Goal: Task Accomplishment & Management: Use online tool/utility

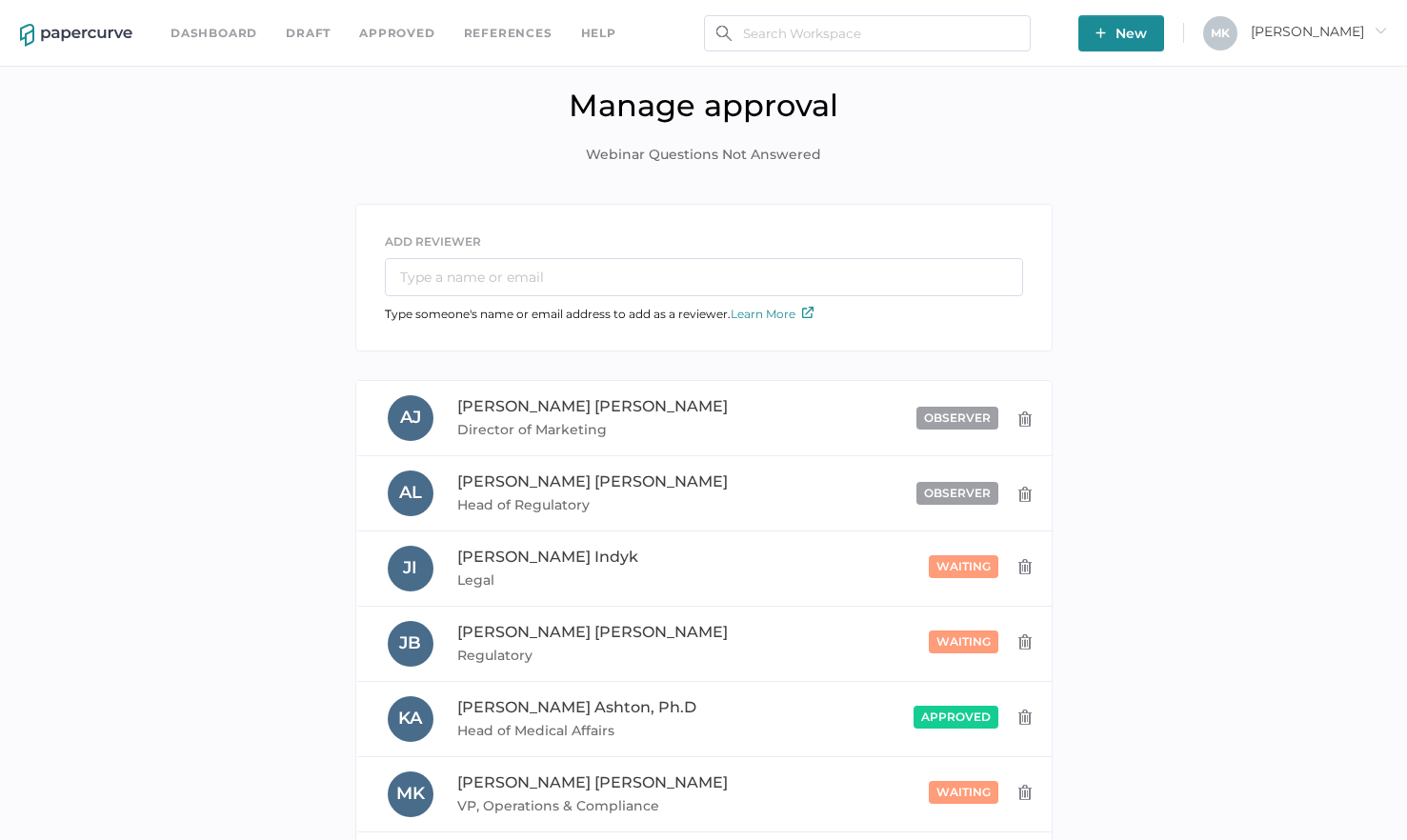
click at [198, 36] on link "Dashboard" at bounding box center [213, 33] width 87 height 21
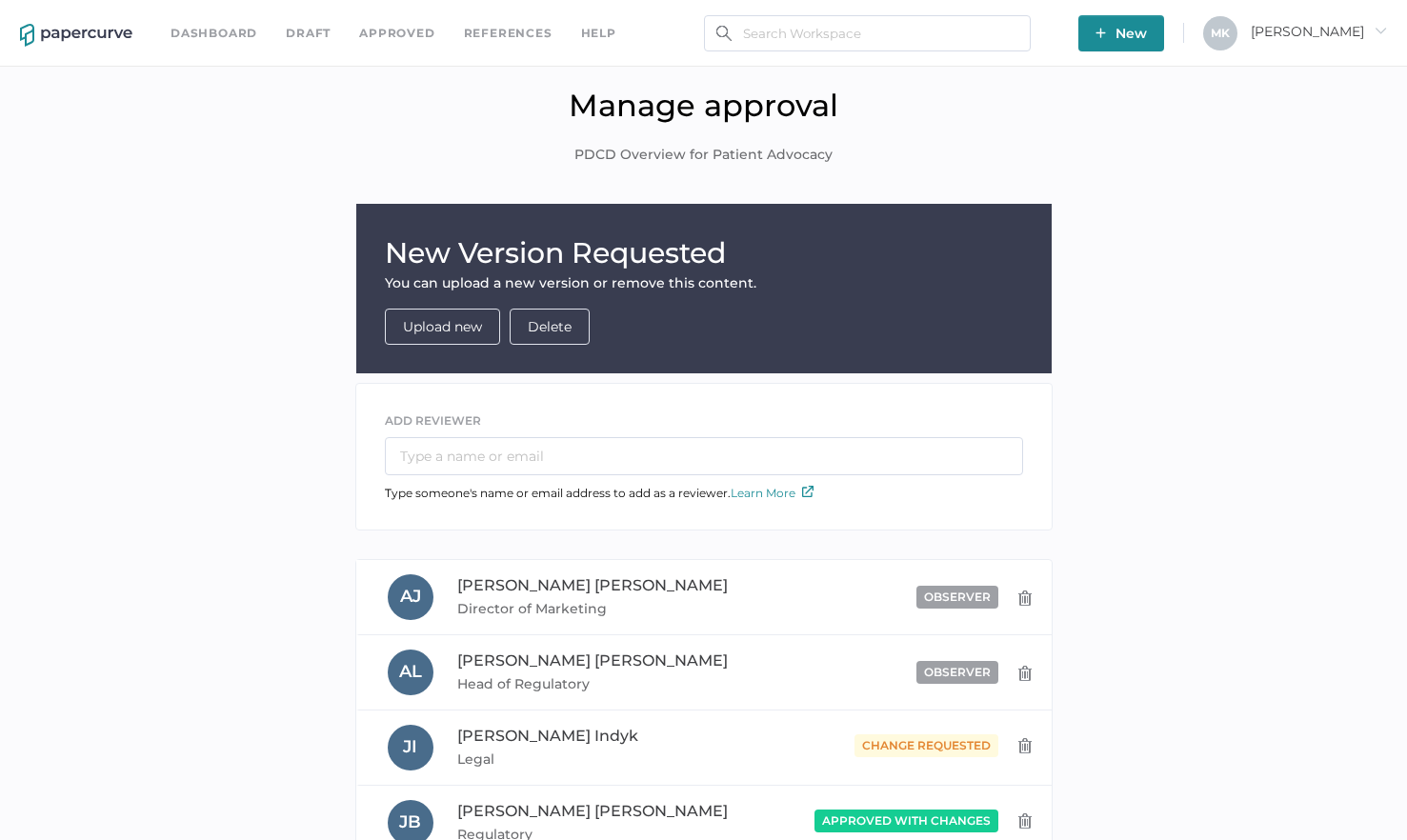
click at [224, 30] on link "Dashboard" at bounding box center [213, 33] width 87 height 21
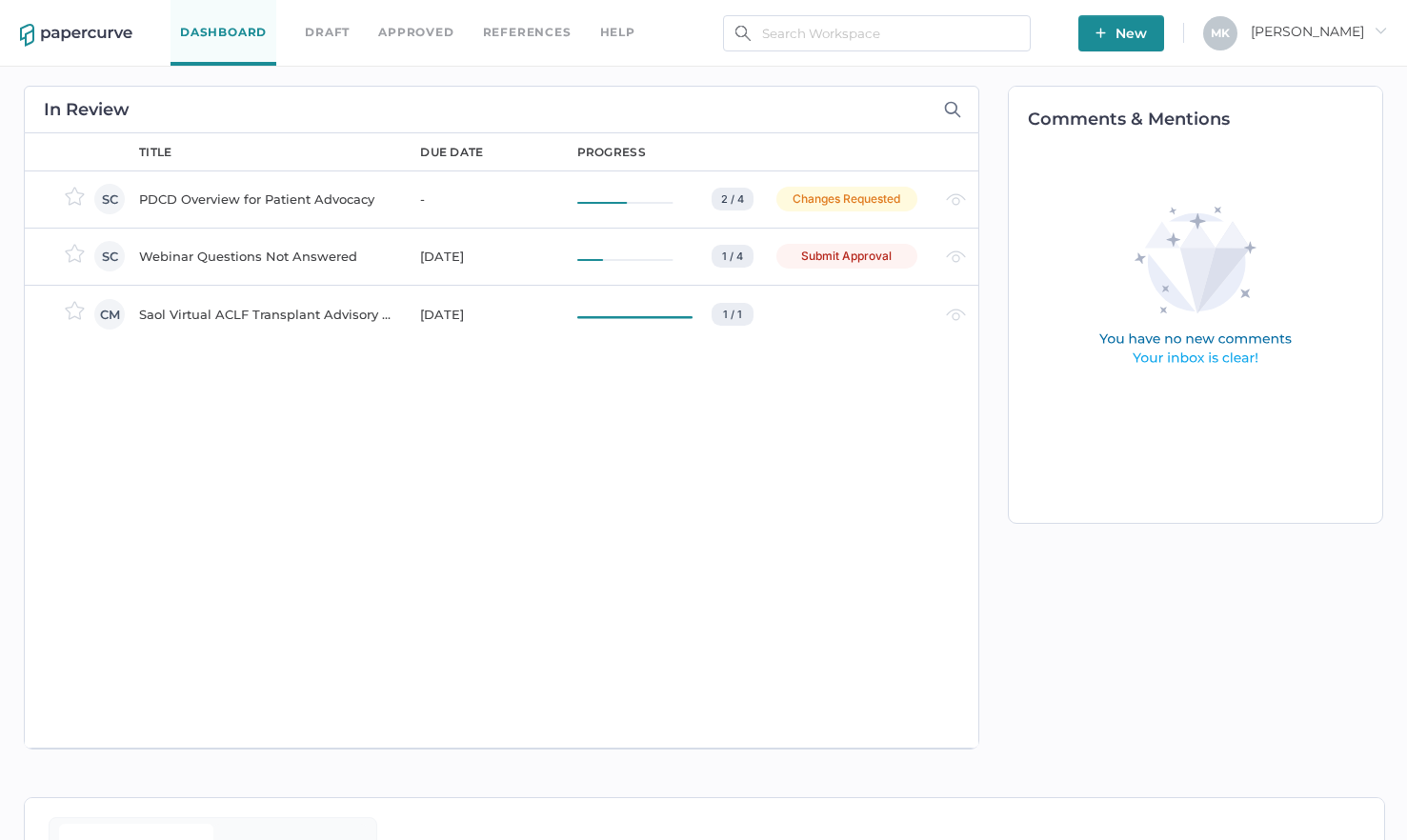
click at [289, 256] on div "Webinar Questions Not Answered" at bounding box center [268, 256] width 258 height 23
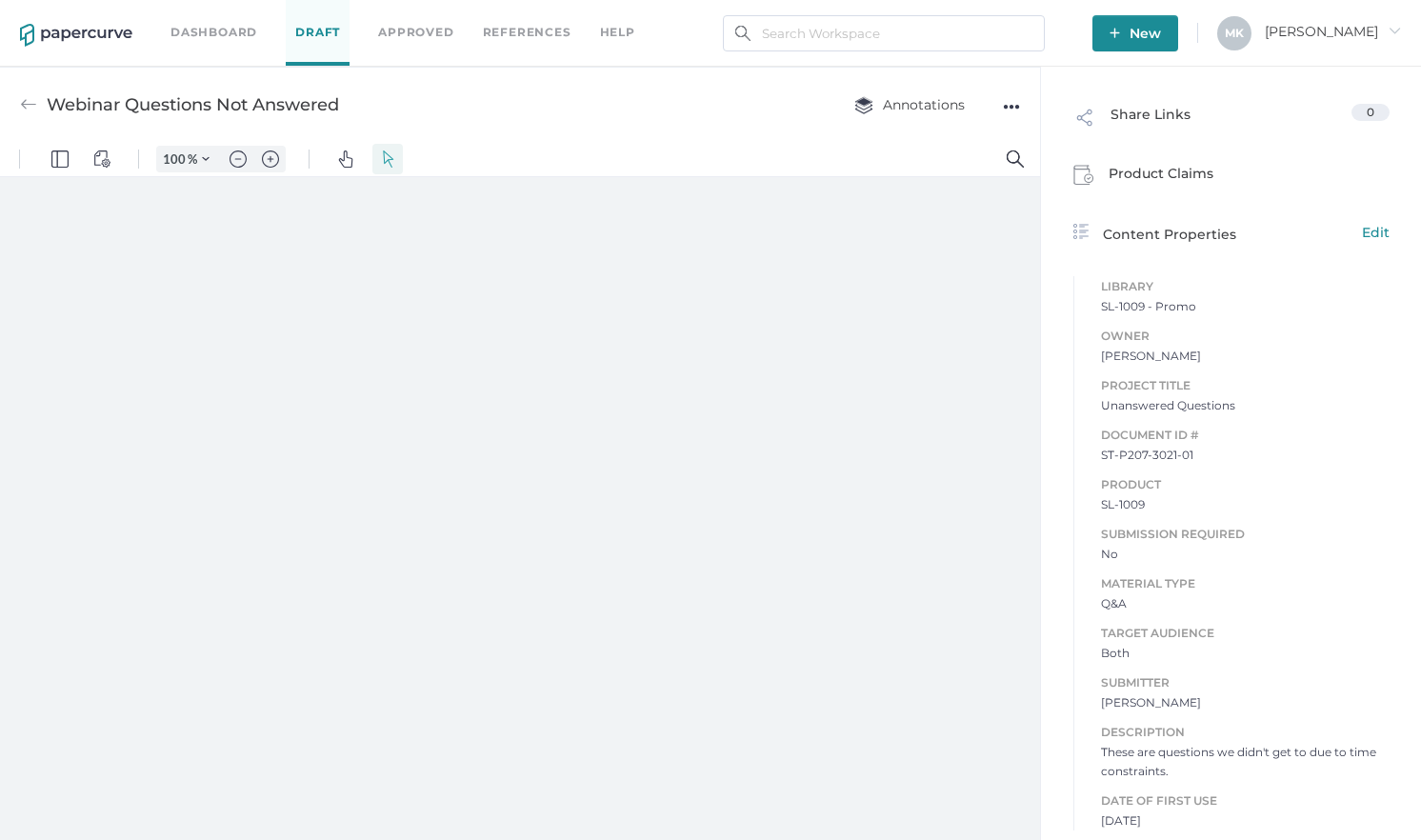
scroll to position [9, 0]
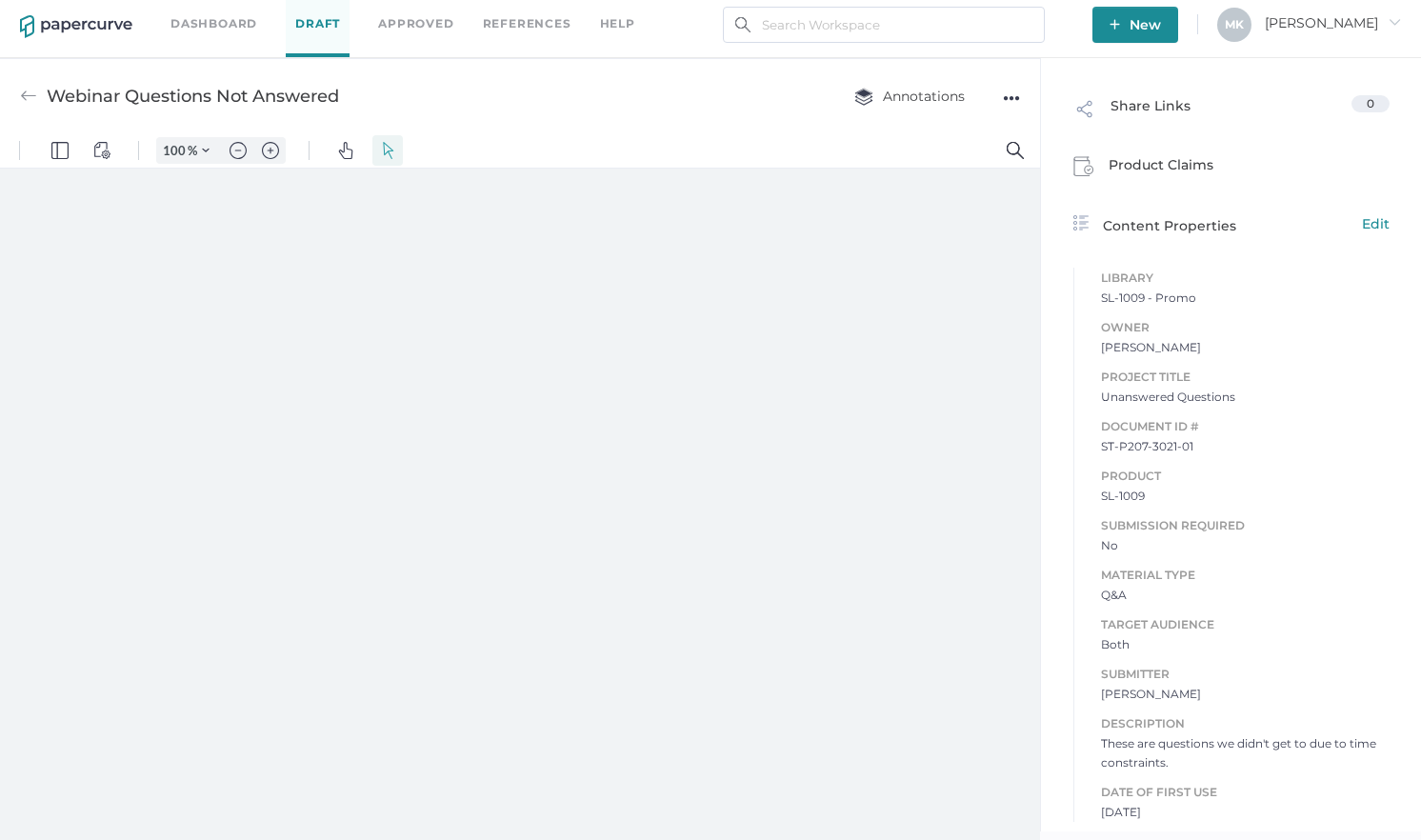
type input "125"
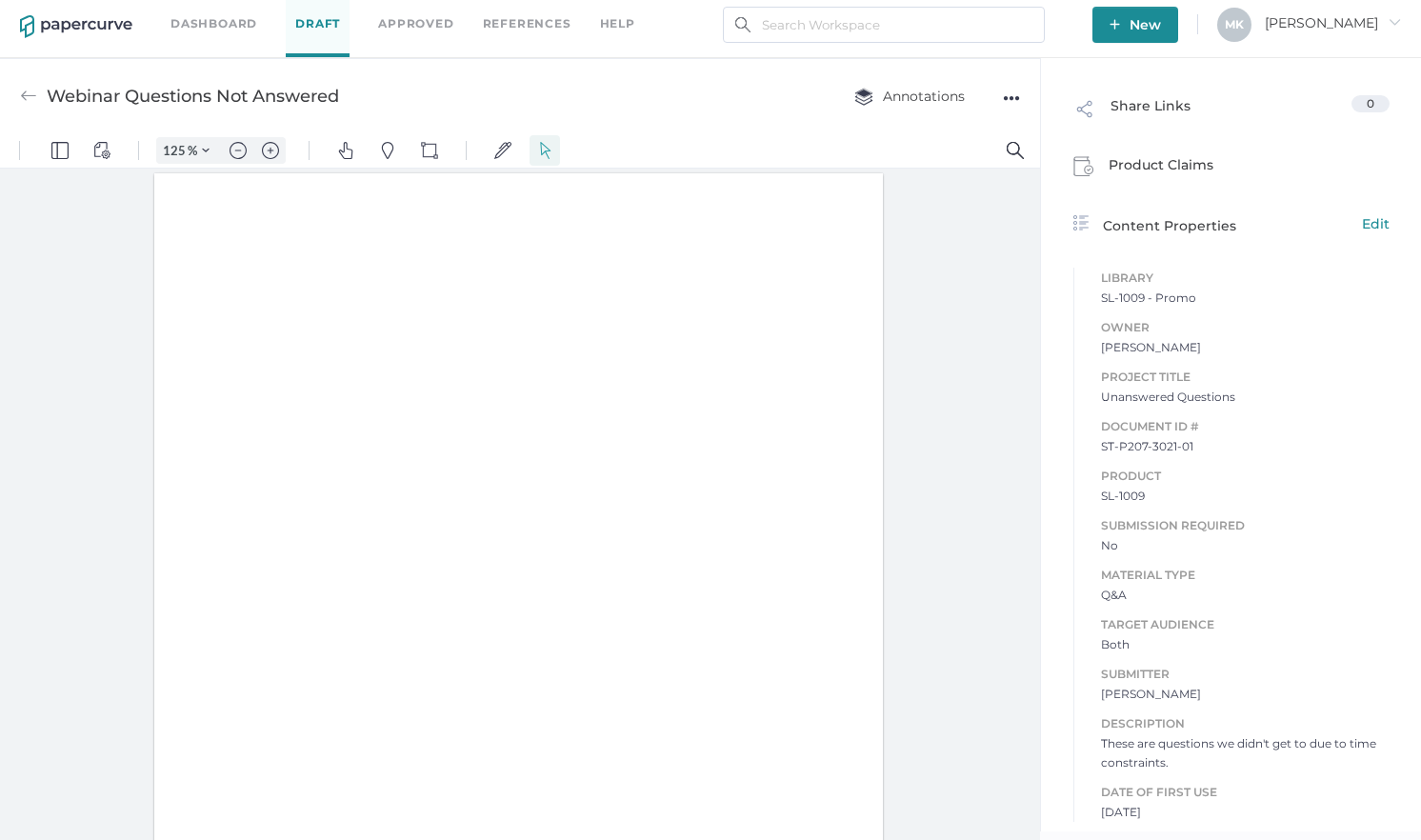
click at [237, 30] on link "Dashboard" at bounding box center [213, 23] width 87 height 21
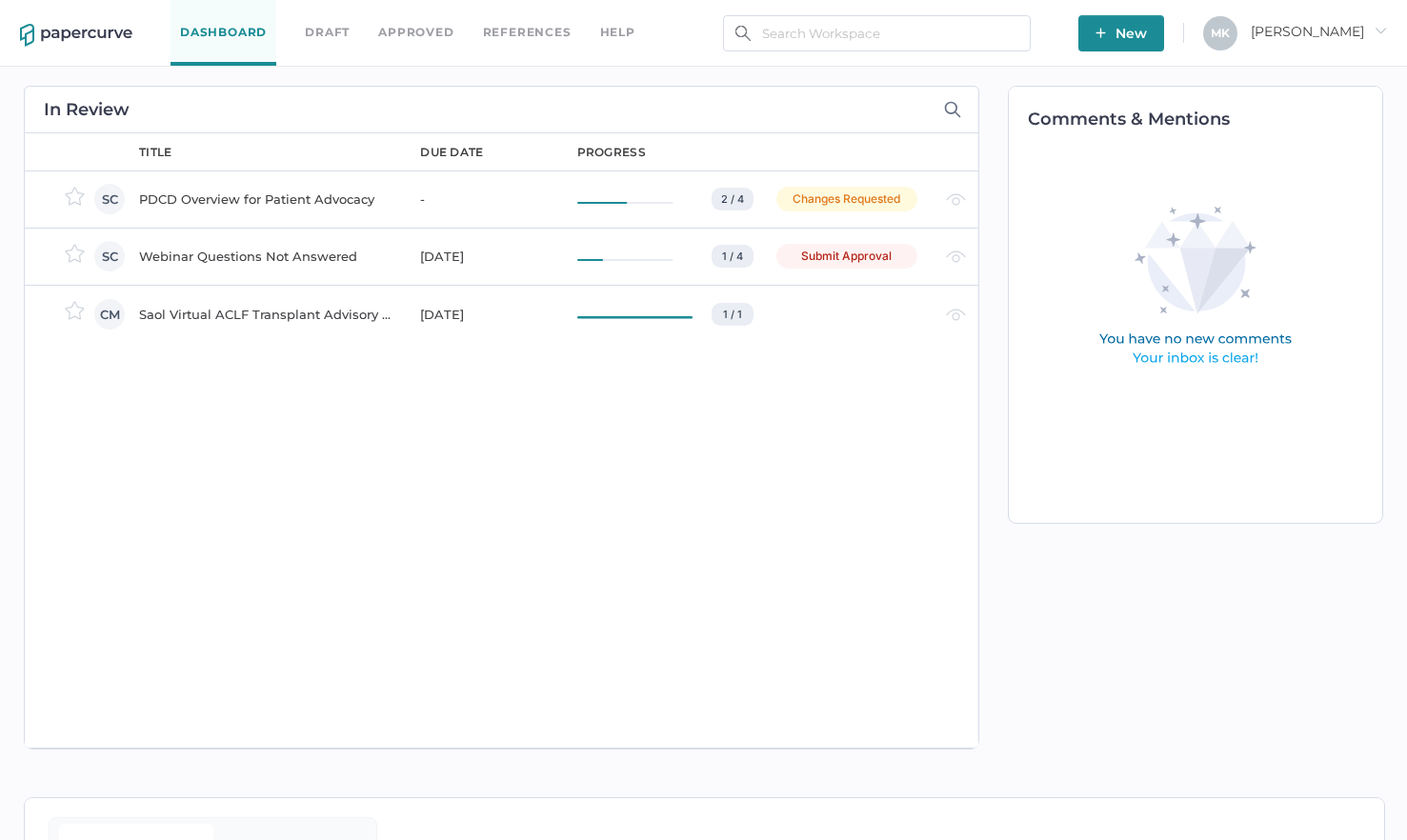
click at [268, 256] on div "Webinar Questions Not Answered" at bounding box center [268, 256] width 258 height 23
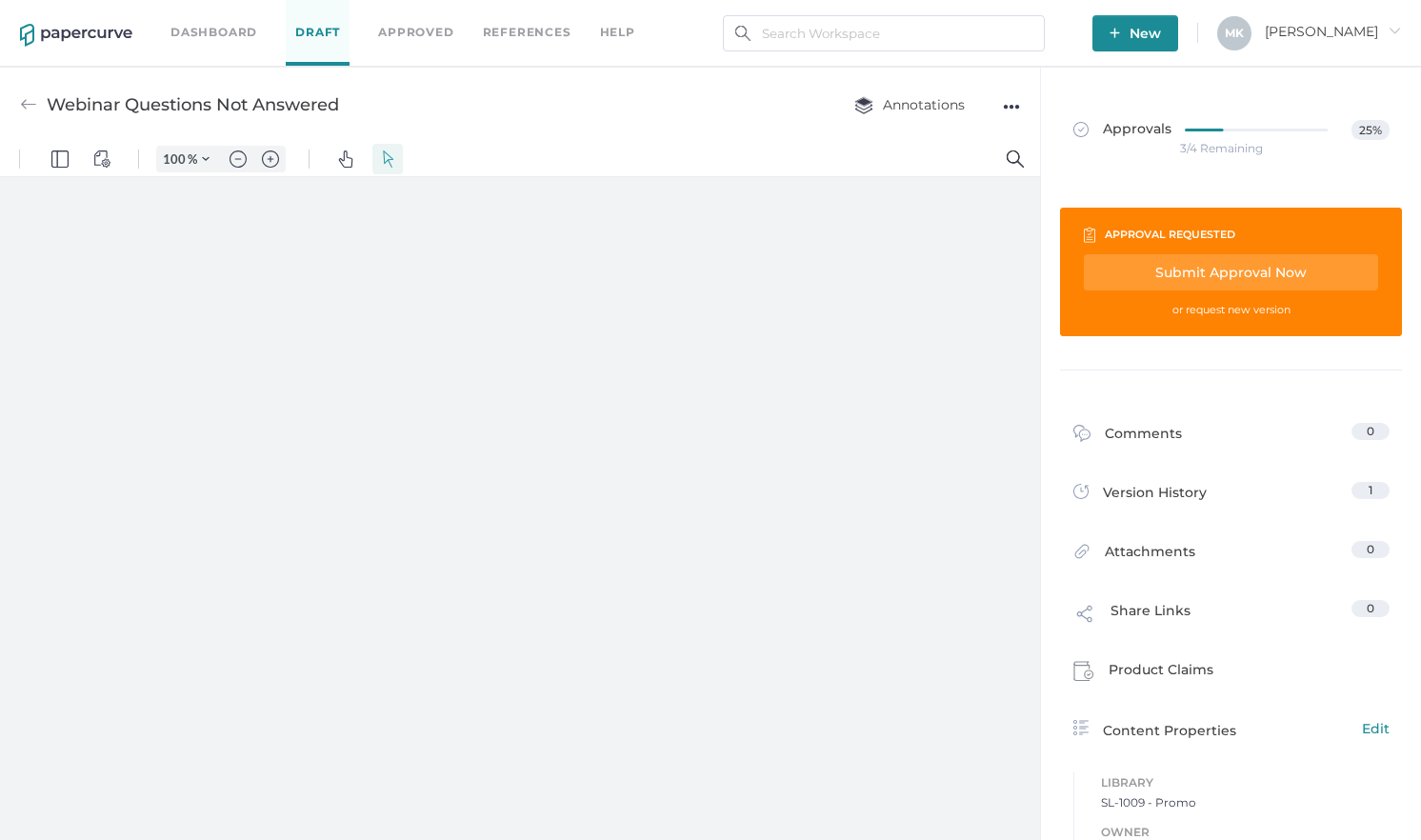
type input "125"
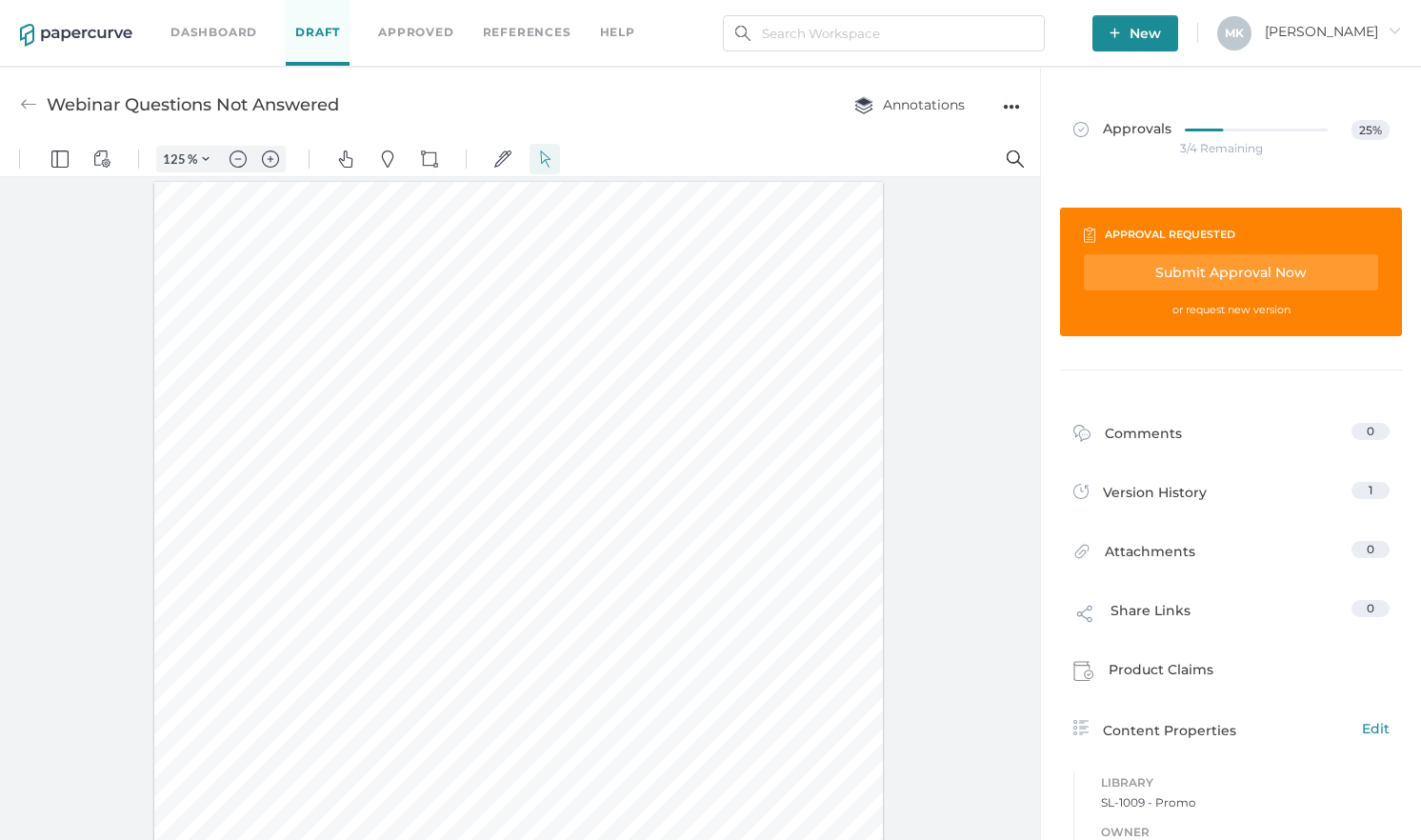
scroll to position [1, 0]
